Goal: Check status: Check status

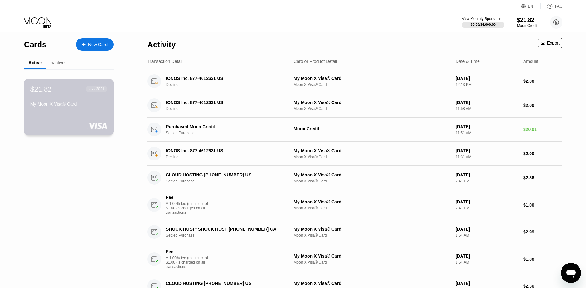
click at [67, 109] on div "My Moon X Visa® Card" at bounding box center [68, 106] width 77 height 8
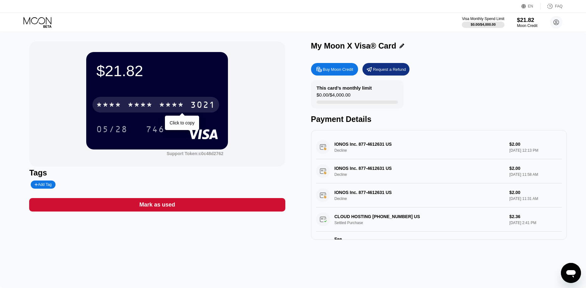
click at [142, 108] on div "* * * *" at bounding box center [140, 106] width 25 height 10
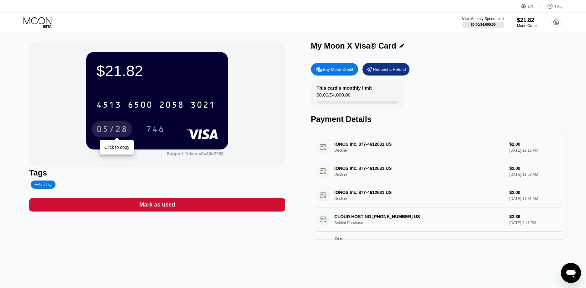
click at [118, 132] on div "05/28" at bounding box center [111, 130] width 31 height 10
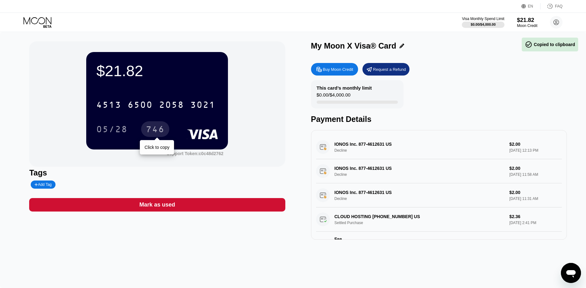
click at [155, 132] on div "746" at bounding box center [155, 130] width 19 height 10
click at [40, 16] on div "Visa Monthly Spend Limit $0.00 / $4,000.00 $21.82 Moon Credit [EMAIL_ADDRESS][D…" at bounding box center [293, 22] width 586 height 19
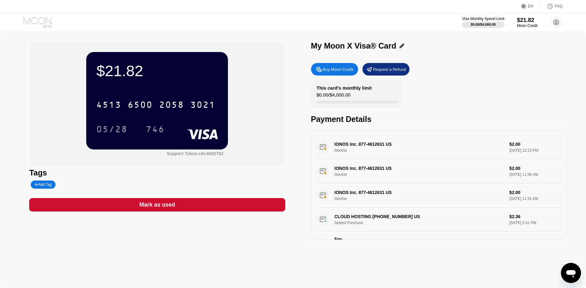
click at [42, 20] on icon at bounding box center [38, 22] width 29 height 11
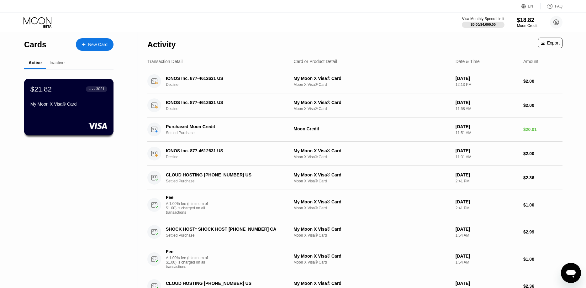
click at [72, 93] on div "$21.82 ● ● ● ● 3021" at bounding box center [68, 89] width 77 height 8
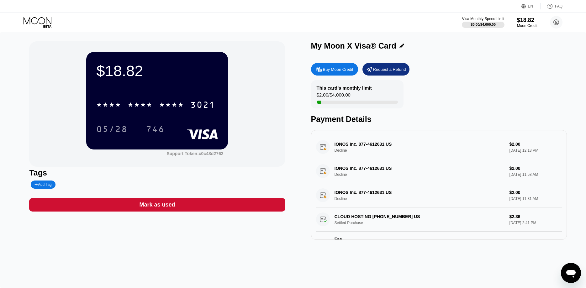
click at [366, 146] on div "IONOS Inc. 877-4612631 US Decline $2.00 [DATE] 12:13 PM" at bounding box center [439, 147] width 246 height 24
